Goal: Task Accomplishment & Management: Use online tool/utility

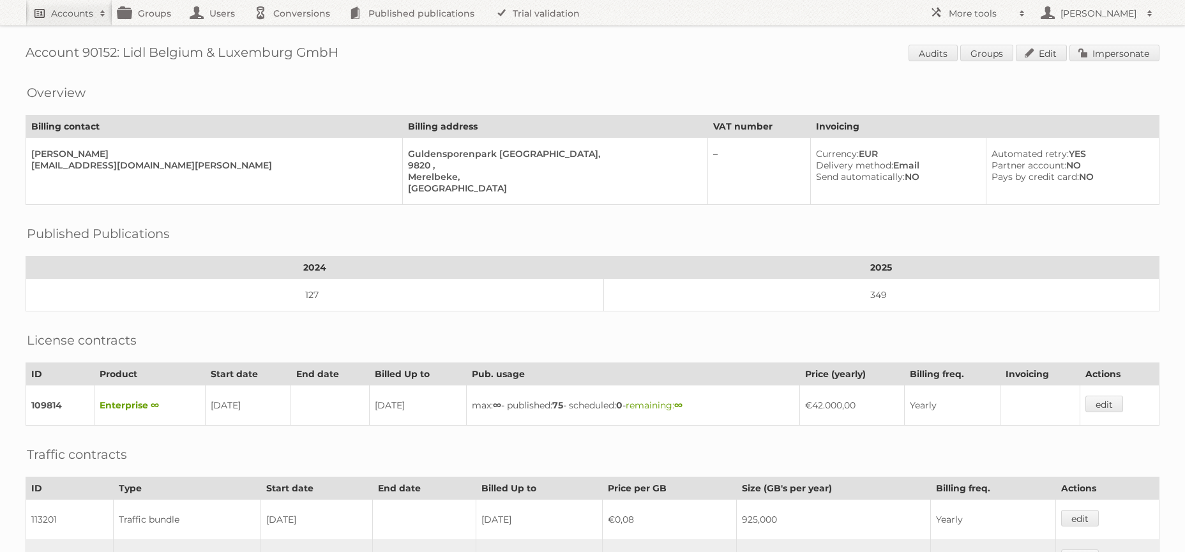
click at [87, 19] on h2 "Accounts" at bounding box center [72, 13] width 42 height 13
type input"] "as [PERSON_NAME]"
click at [294, 33] on input "Search" at bounding box center [303, 42] width 19 height 19
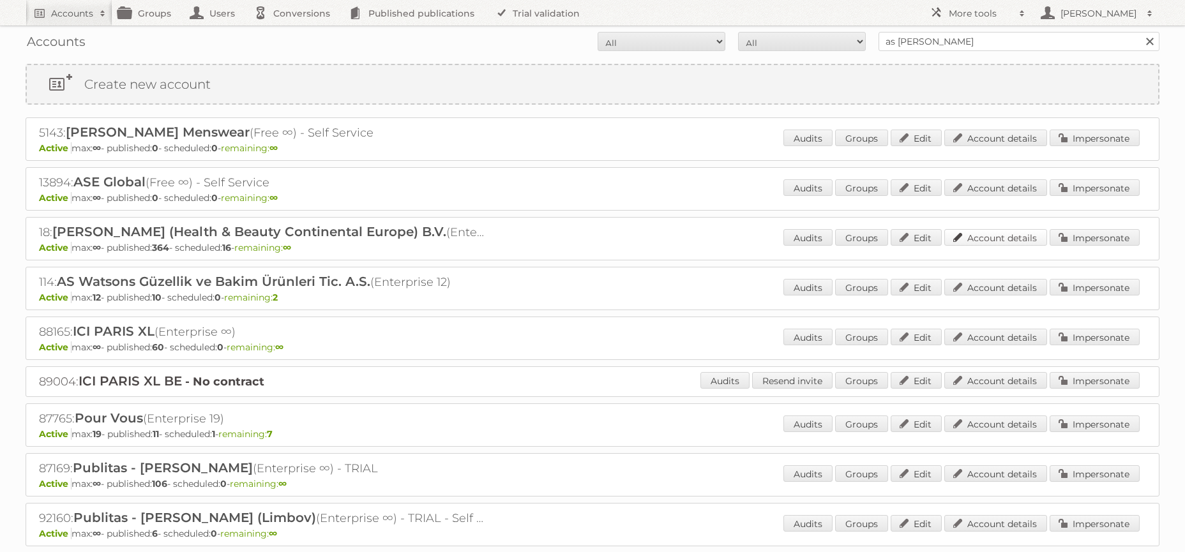
click at [996, 232] on link "Account details" at bounding box center [995, 237] width 103 height 17
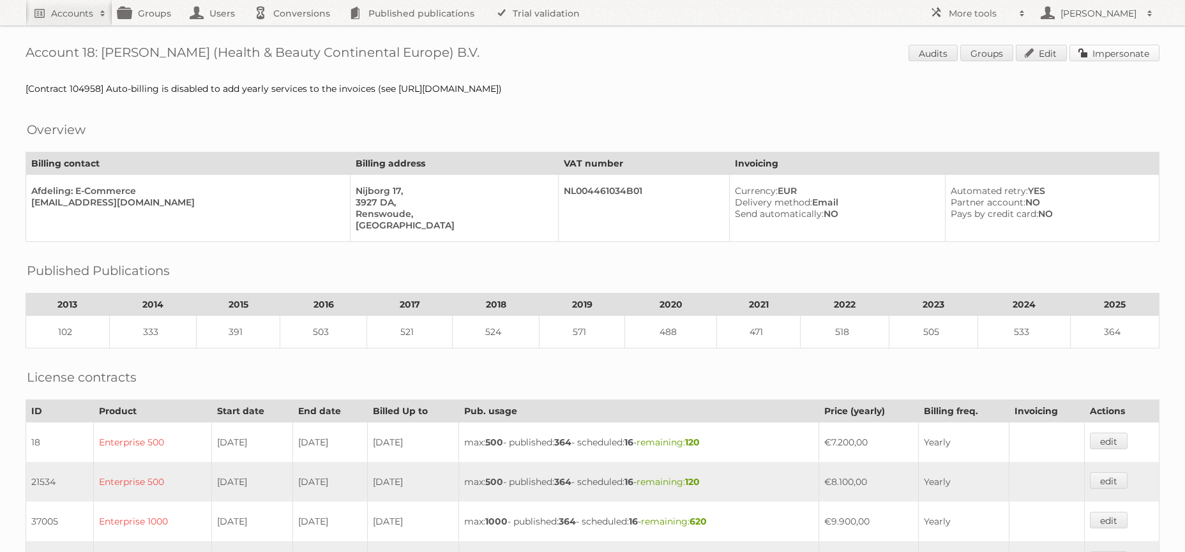
click at [1138, 60] on link "Impersonate" at bounding box center [1114, 53] width 90 height 17
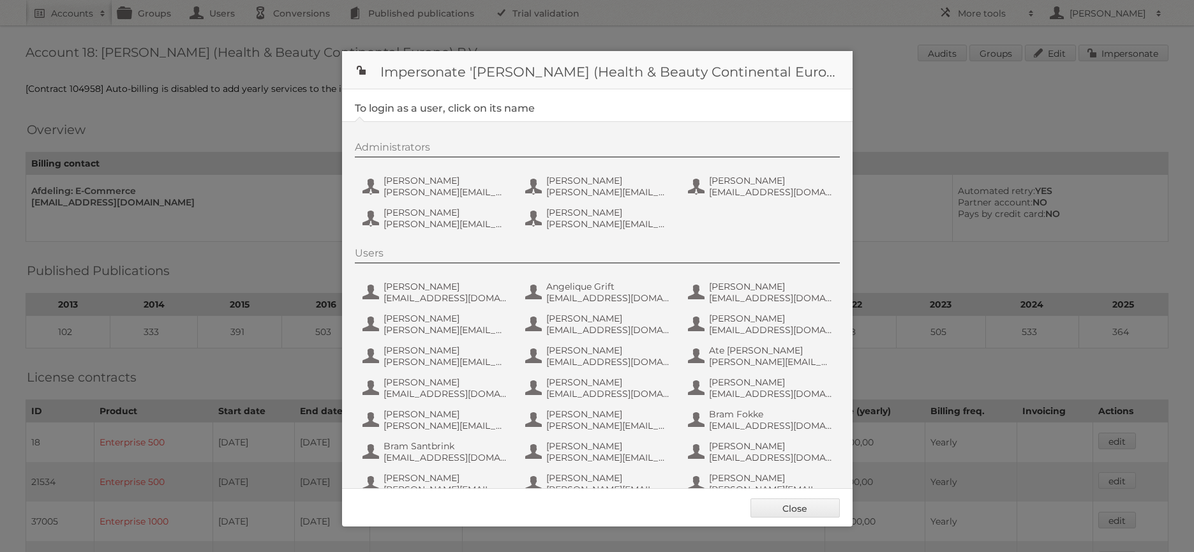
click at [418, 233] on div "Administrators Etienne Nauta e.nauta@nl.aswatson.com Jeroen Verploegen j.verplo…" at bounding box center [604, 187] width 498 height 93
click at [430, 218] on span "q.caspers@nl.aswatson.com" at bounding box center [446, 223] width 124 height 11
